Goal: Transaction & Acquisition: Purchase product/service

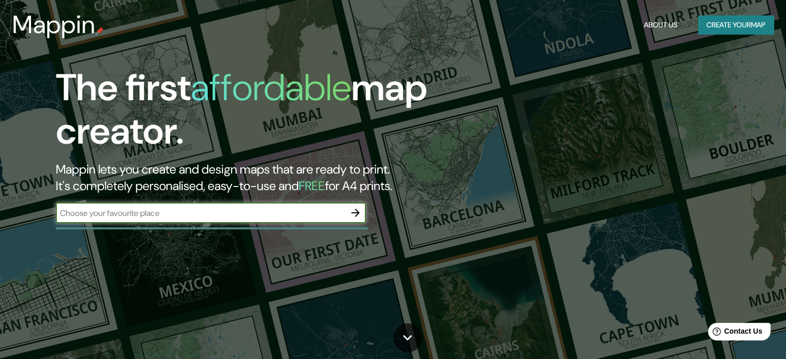
click at [362, 217] on button "button" at bounding box center [355, 213] width 21 height 21
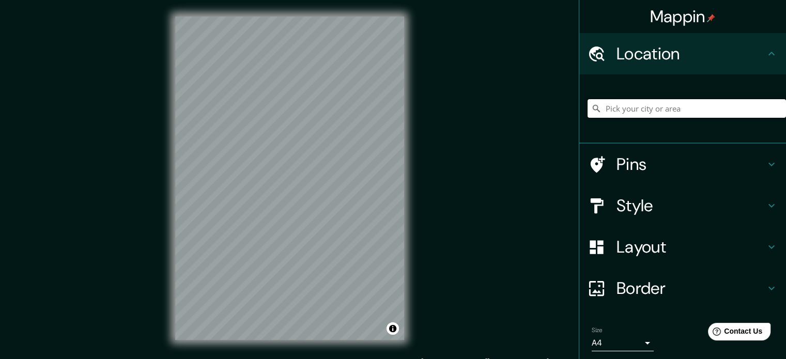
click at [630, 106] on input "Pick your city or area" at bounding box center [687, 108] width 198 height 19
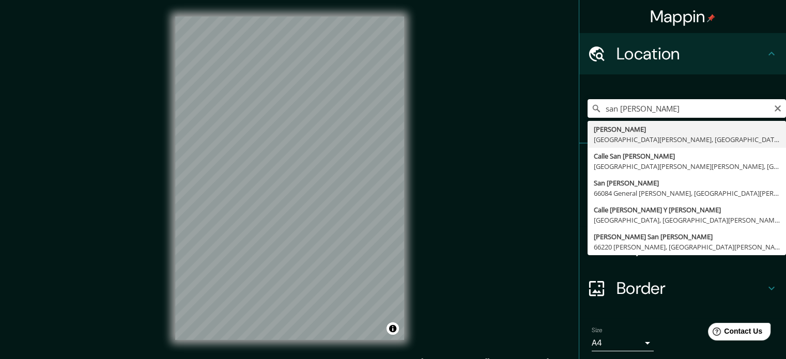
type input "Garza García, Nuevo León, Mexico"
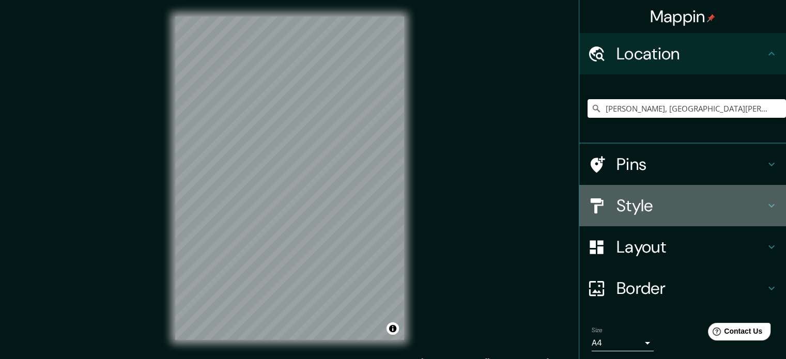
click at [682, 208] on h4 "Style" at bounding box center [691, 205] width 149 height 21
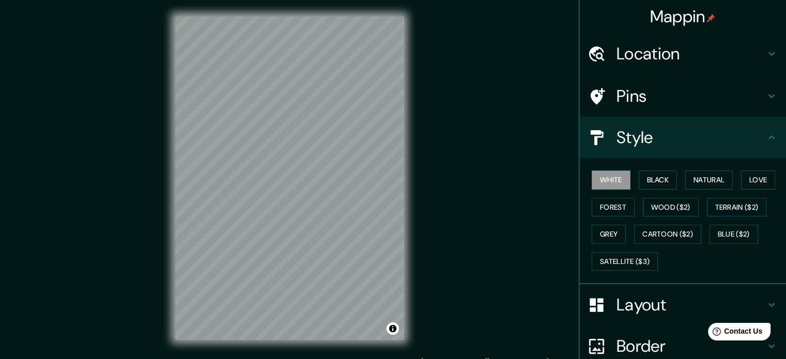
click at [626, 307] on h4 "Layout" at bounding box center [691, 305] width 149 height 21
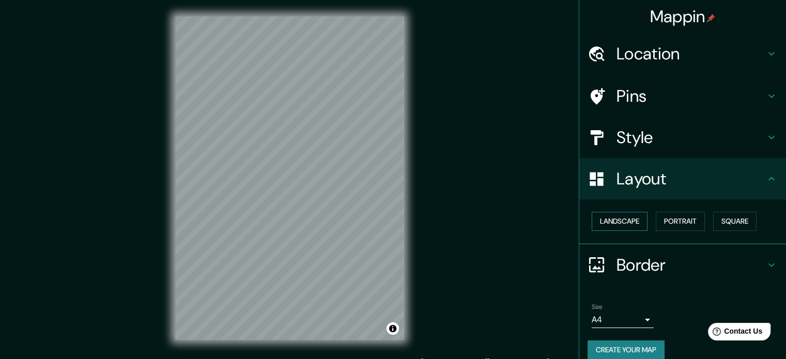
click at [611, 225] on button "Landscape" at bounding box center [620, 221] width 56 height 19
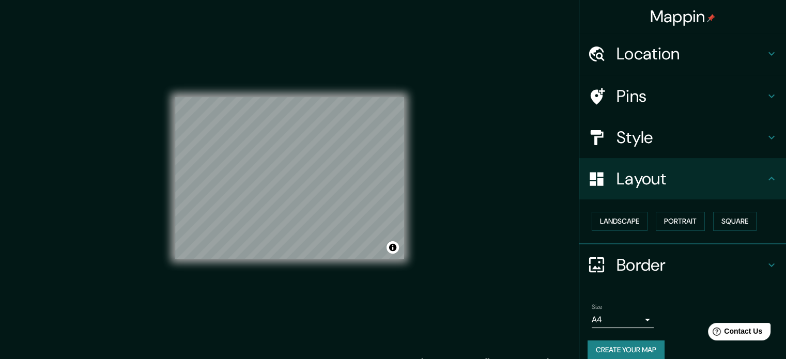
click at [617, 141] on h4 "Style" at bounding box center [691, 137] width 149 height 21
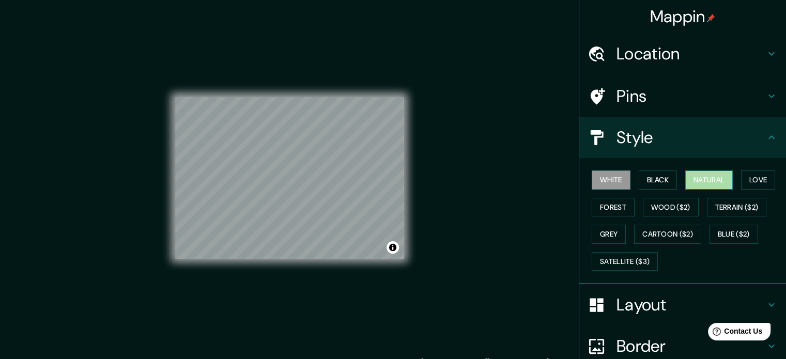
click at [695, 180] on button "Natural" at bounding box center [709, 180] width 48 height 19
click at [675, 139] on h4 "Style" at bounding box center [691, 137] width 149 height 21
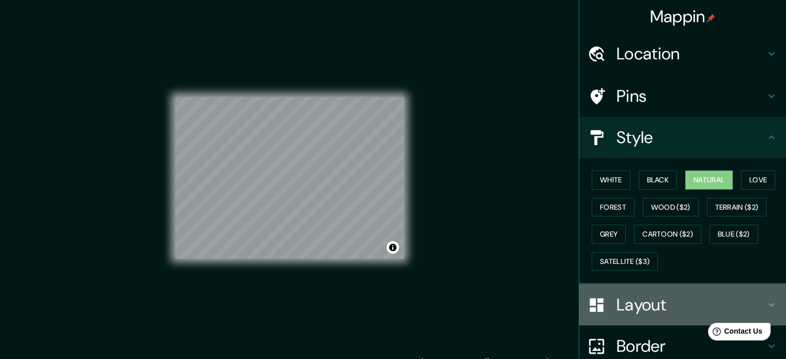
click at [685, 301] on h4 "Layout" at bounding box center [691, 305] width 149 height 21
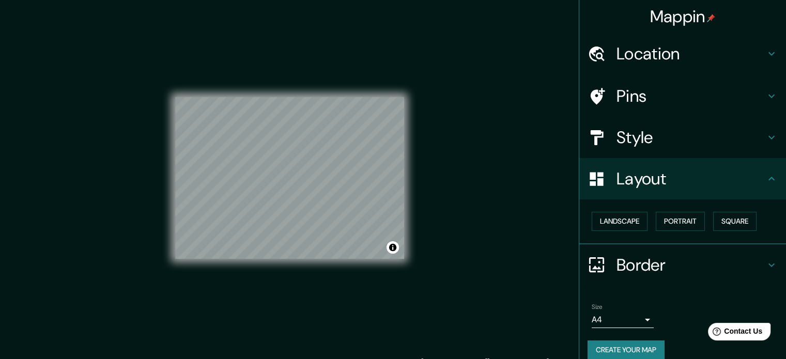
scroll to position [11, 0]
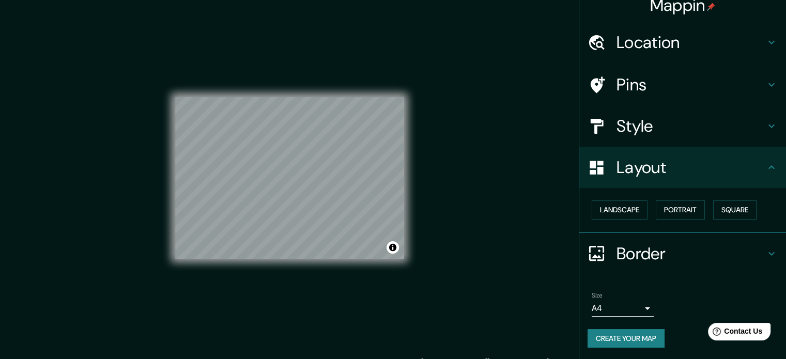
click at [629, 337] on button "Create your map" at bounding box center [626, 338] width 77 height 19
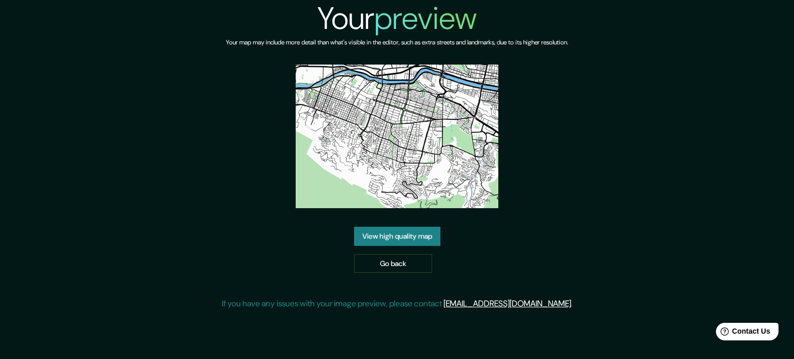
click at [407, 241] on link "View high quality map" at bounding box center [397, 236] width 86 height 19
